Goal: Task Accomplishment & Management: Complete application form

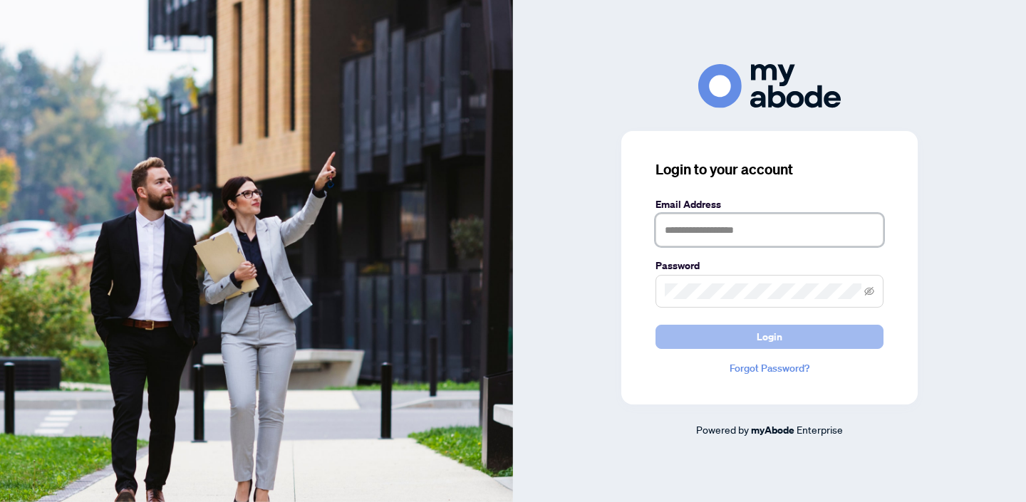
type input "**********"
click at [736, 336] on button "Login" at bounding box center [770, 337] width 228 height 24
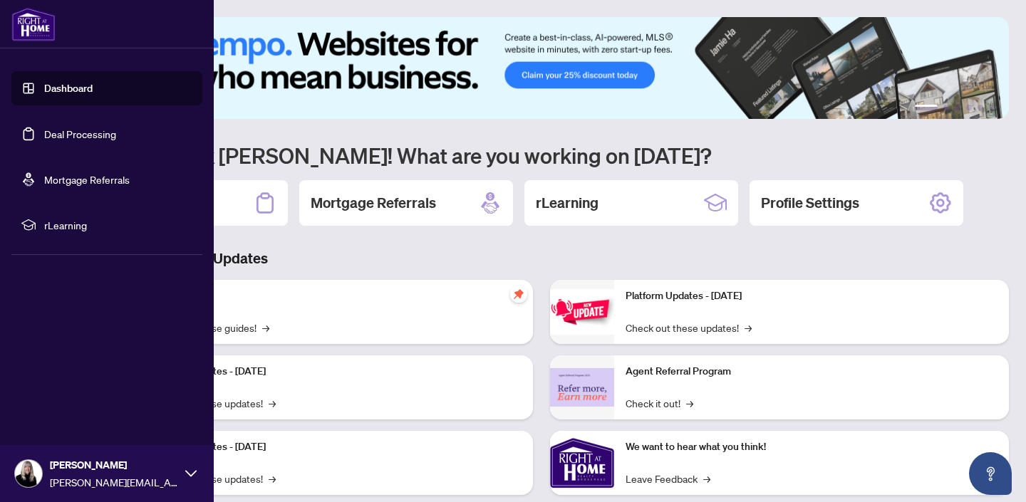
click at [67, 135] on link "Deal Processing" at bounding box center [80, 134] width 72 height 13
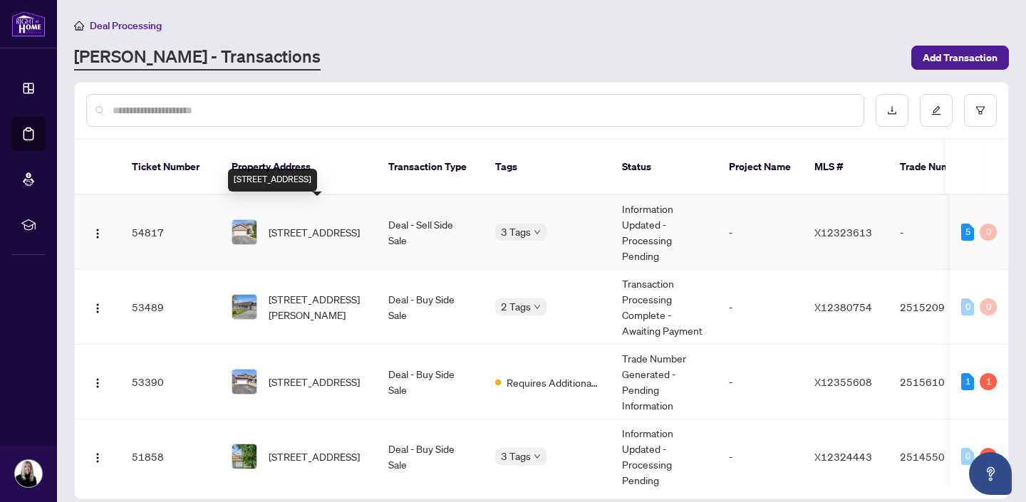
click at [305, 224] on span "13 Sirocco Cres, Stittsville, Ontario K2S 1Z7, Canada" at bounding box center [314, 232] width 91 height 16
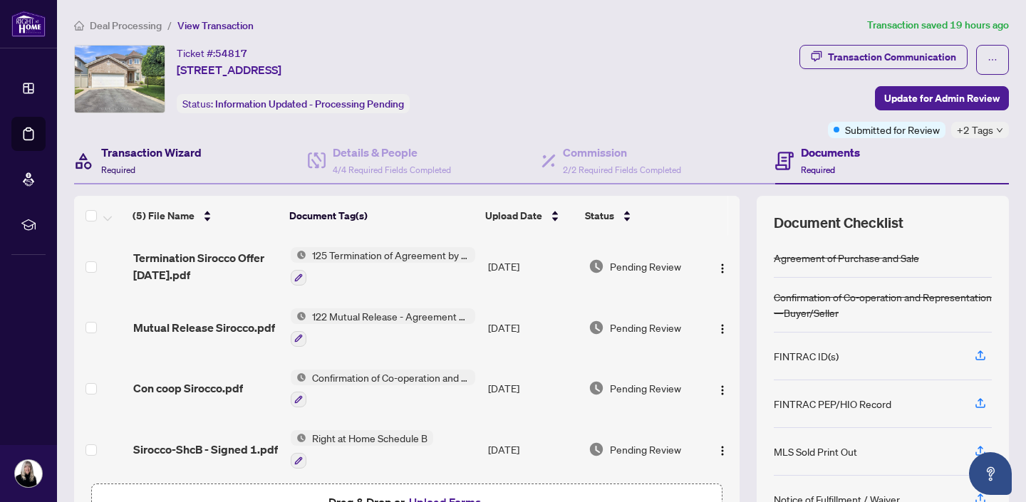
click at [148, 153] on h4 "Transaction Wizard" at bounding box center [151, 152] width 100 height 17
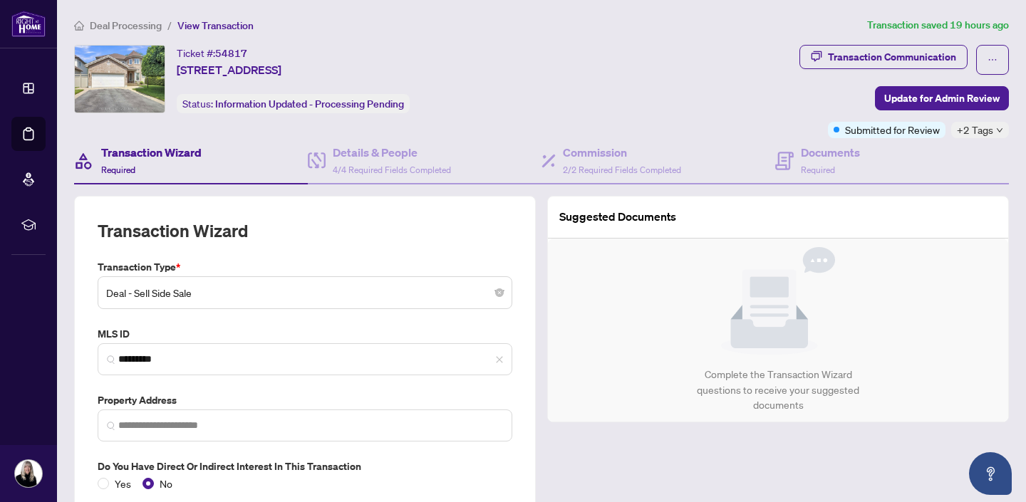
type input "**********"
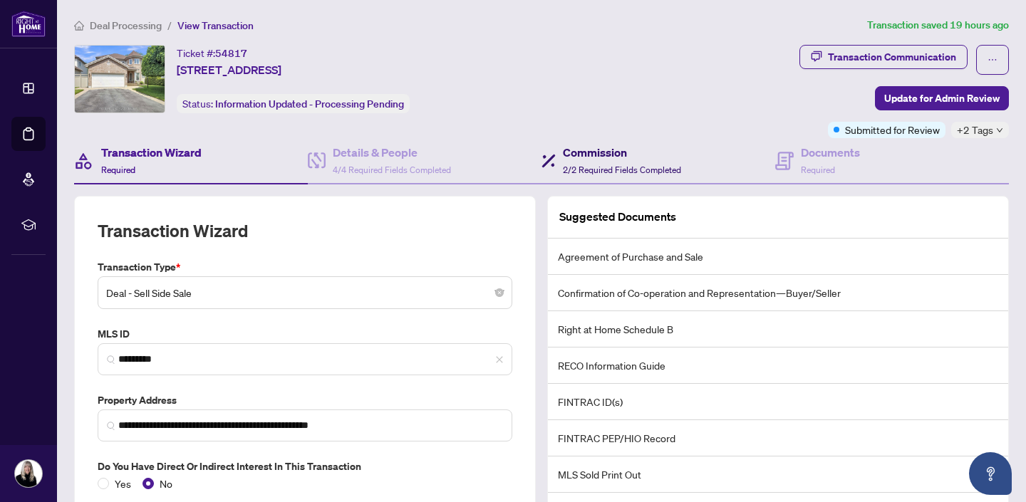
click at [589, 145] on h4 "Commission" at bounding box center [622, 152] width 118 height 17
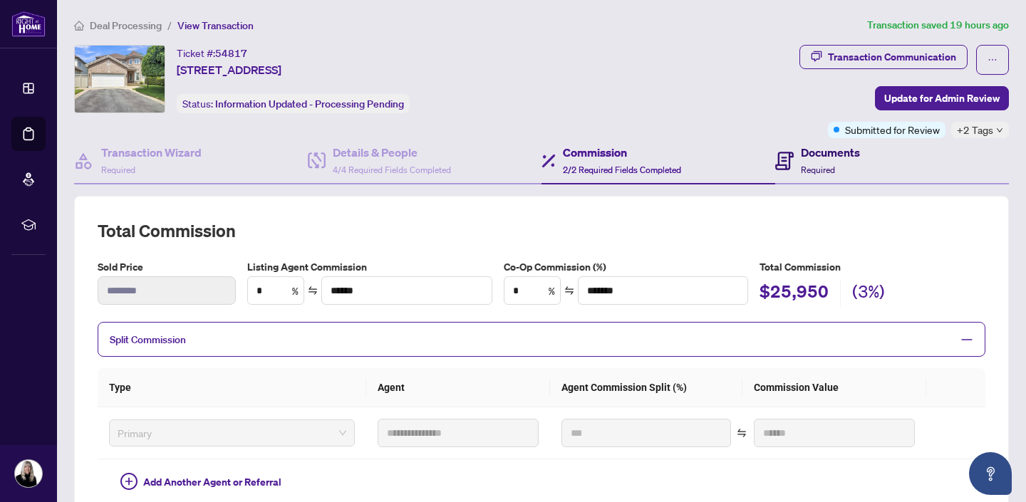
click at [812, 150] on h4 "Documents" at bounding box center [830, 152] width 59 height 17
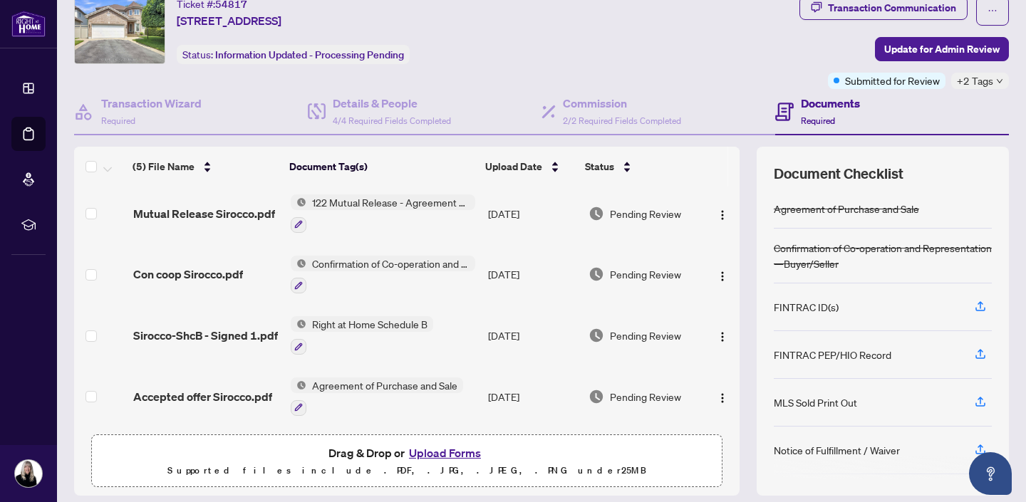
scroll to position [94, 0]
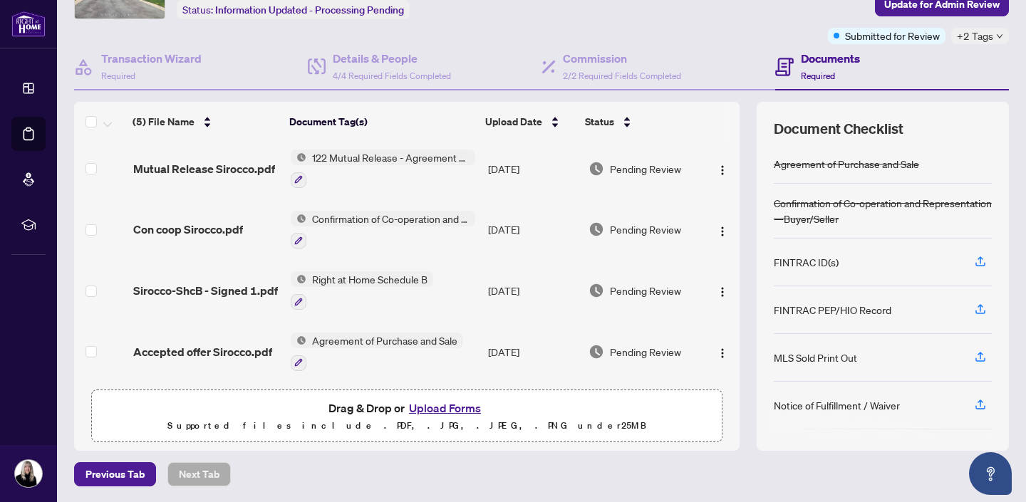
click at [443, 403] on button "Upload Forms" at bounding box center [445, 408] width 81 height 19
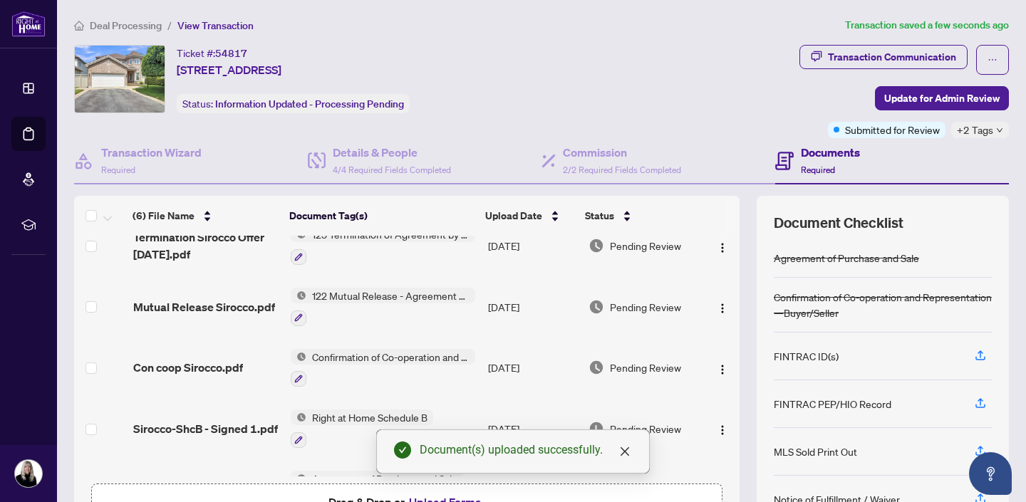
scroll to position [0, 0]
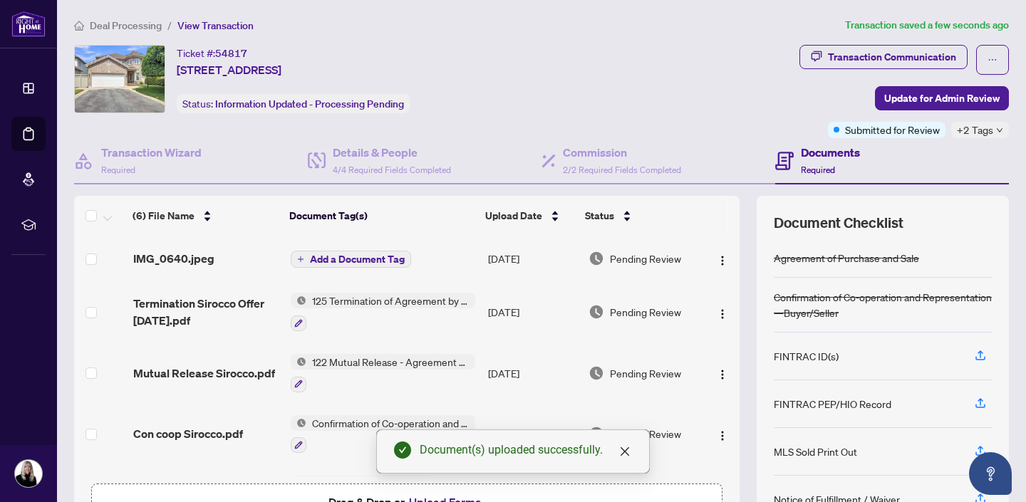
click at [362, 257] on span "Add a Document Tag" at bounding box center [357, 259] width 95 height 10
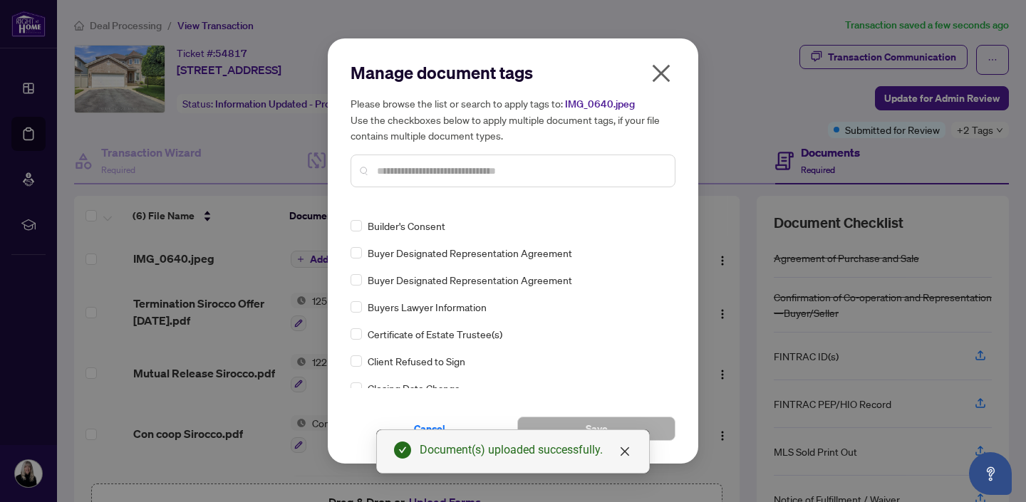
scroll to position [619, 0]
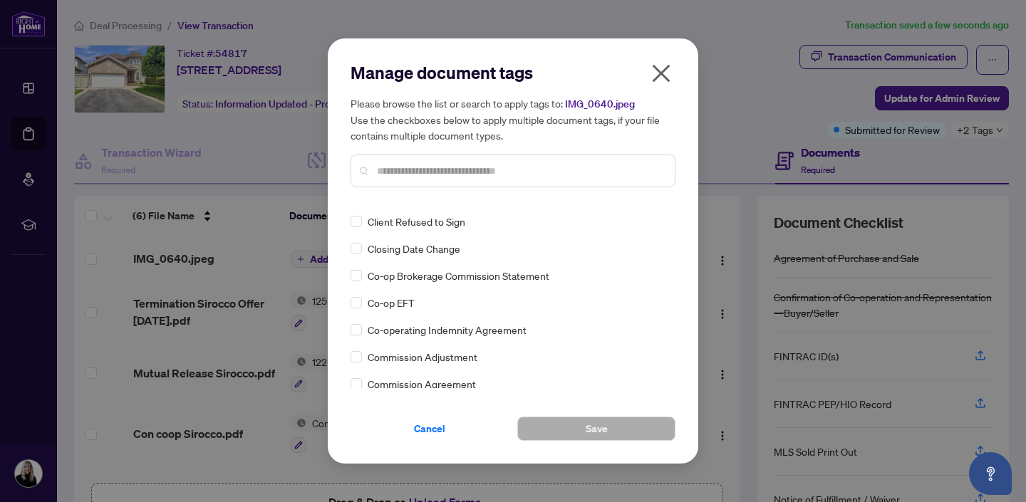
click at [391, 167] on input "text" at bounding box center [520, 171] width 286 height 16
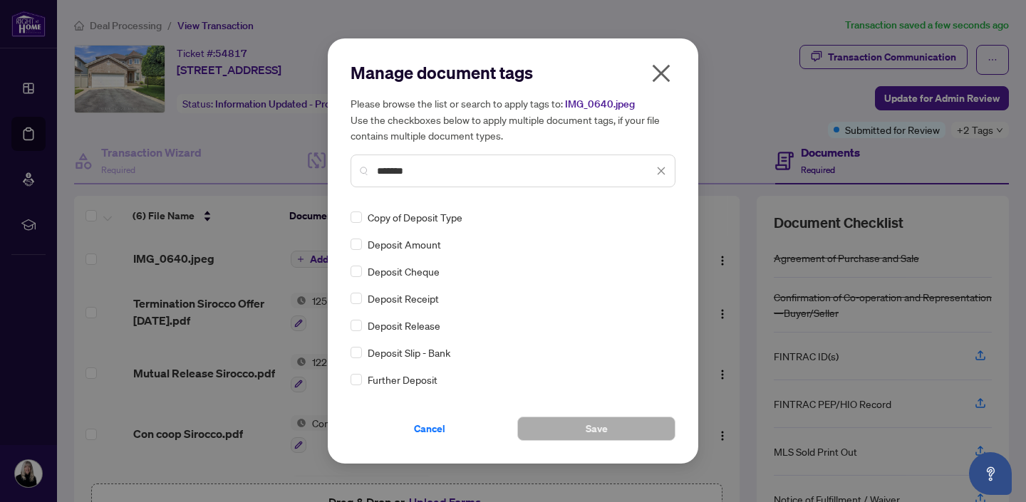
scroll to position [0, 0]
type input "*******"
click at [604, 429] on span "Save" at bounding box center [597, 429] width 22 height 23
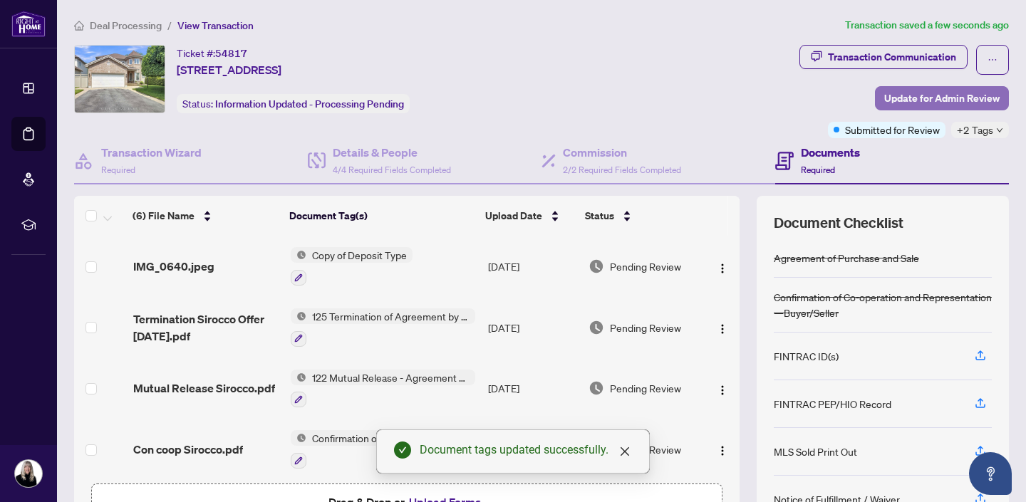
click at [931, 97] on span "Update for Admin Review" at bounding box center [941, 98] width 115 height 23
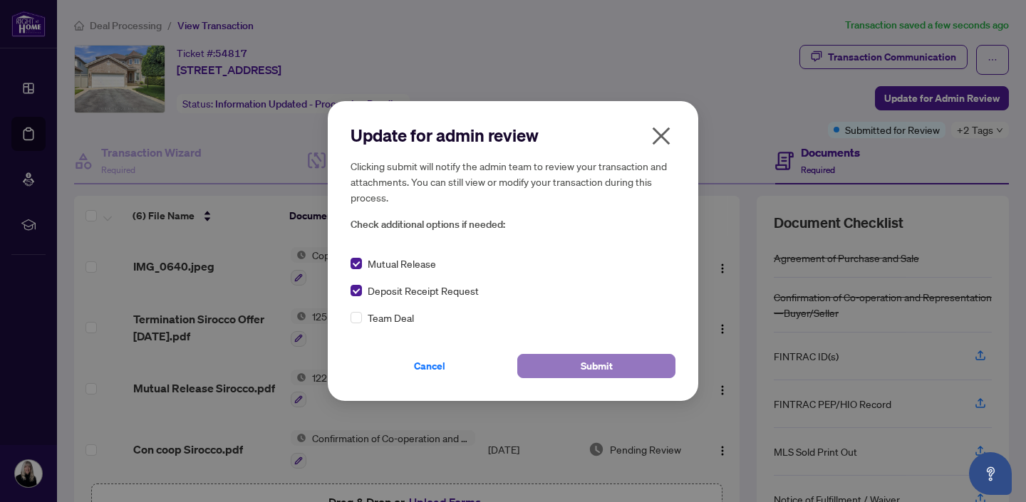
click at [576, 366] on button "Submit" at bounding box center [596, 366] width 158 height 24
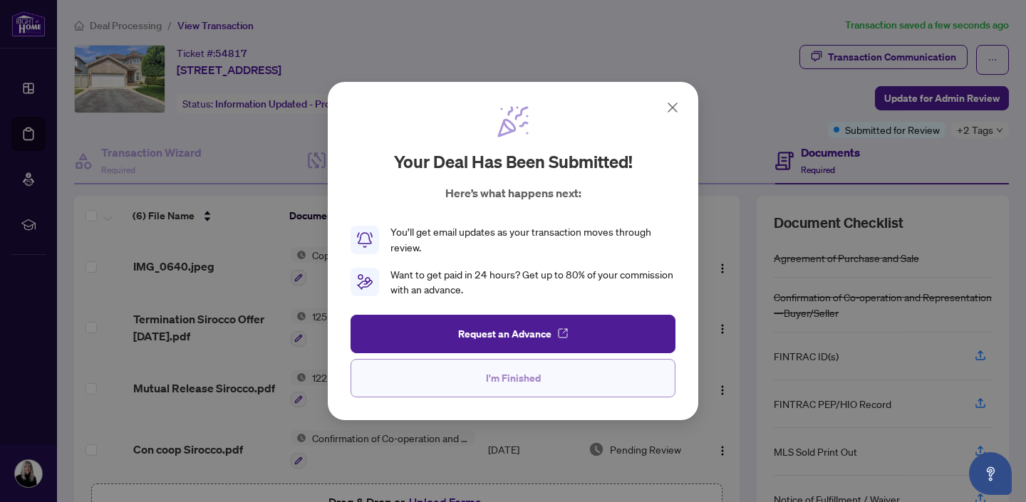
click at [519, 376] on span "I'm Finished" at bounding box center [513, 378] width 55 height 23
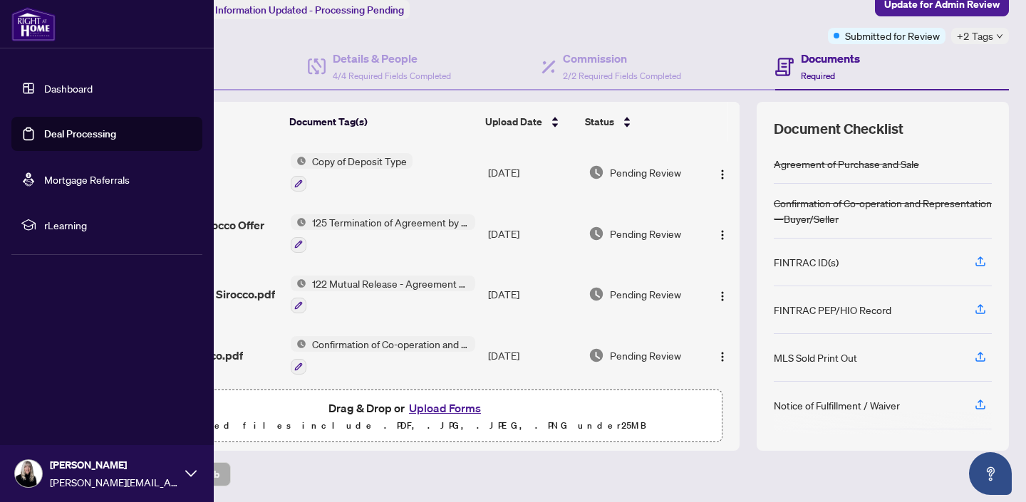
click at [44, 129] on link "Deal Processing" at bounding box center [80, 134] width 72 height 13
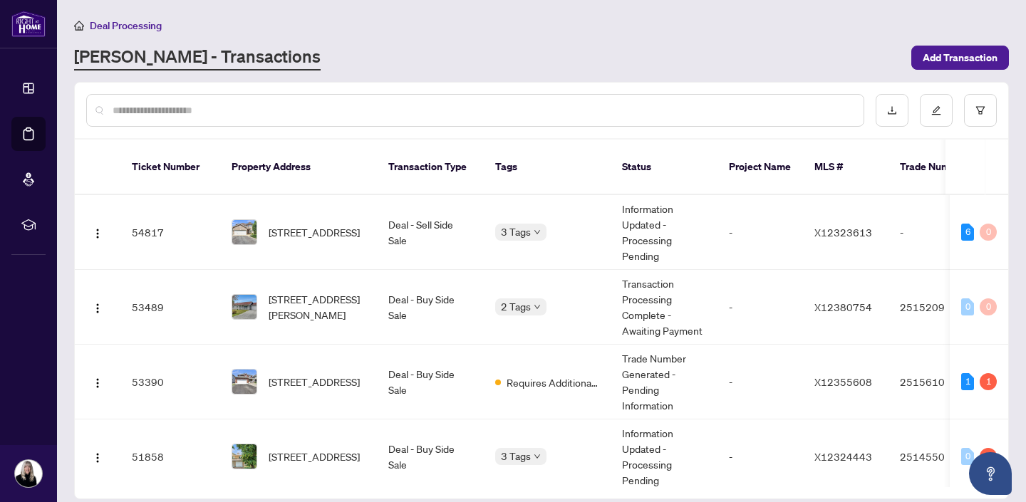
click at [249, 103] on input "text" at bounding box center [483, 111] width 740 height 16
